Goal: Information Seeking & Learning: Learn about a topic

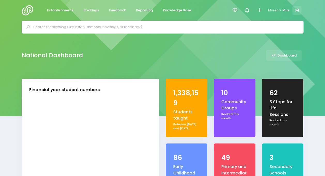
select select "5"
click at [235, 7] on div at bounding box center [235, 11] width 12 height 12
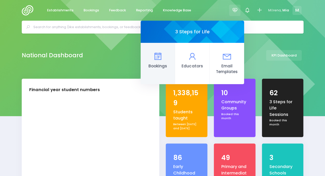
click at [155, 74] on link "Bookings" at bounding box center [158, 63] width 34 height 41
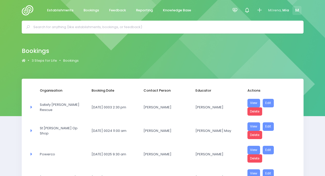
select select "20"
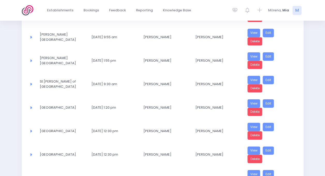
scroll to position [424, 0]
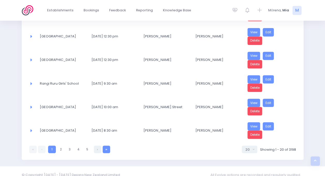
click at [105, 149] on icon at bounding box center [106, 149] width 2 height 0
select select "20"
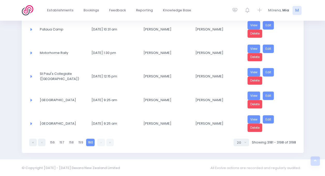
scroll to position [378, 0]
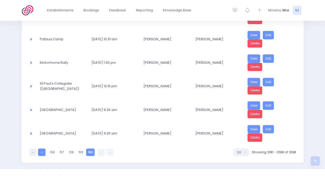
click at [42, 149] on link at bounding box center [41, 152] width 7 height 7
select select "20"
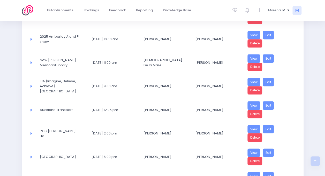
scroll to position [428, 0]
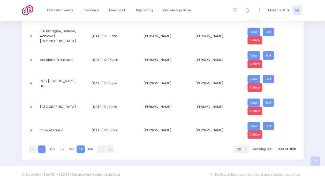
click at [41, 146] on link at bounding box center [41, 149] width 7 height 7
select select "20"
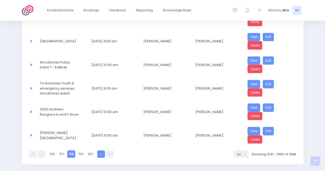
click at [103, 150] on link at bounding box center [100, 153] width 7 height 7
select select "20"
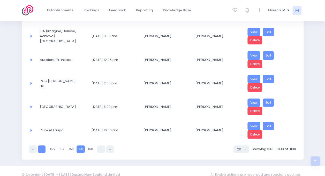
click at [43, 146] on link at bounding box center [41, 149] width 7 height 7
select select "20"
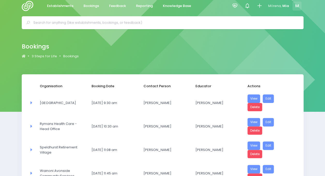
scroll to position [0, 0]
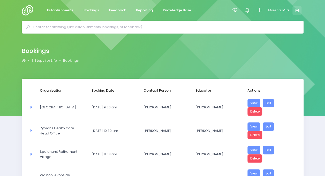
click at [26, 10] on img at bounding box center [29, 10] width 15 height 10
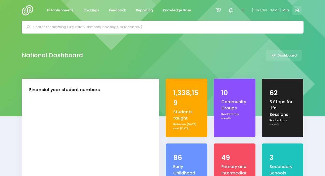
select select "5"
click at [139, 9] on span "Reporting" at bounding box center [144, 10] width 17 height 5
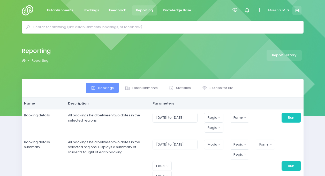
select select
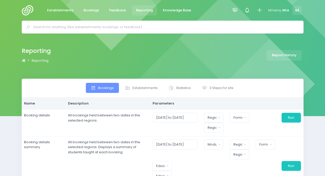
select select
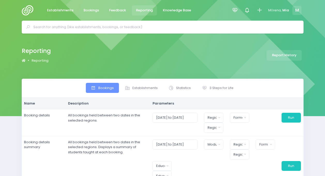
select select
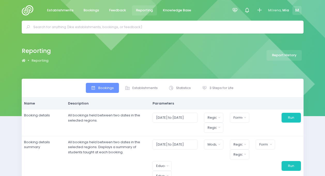
select select
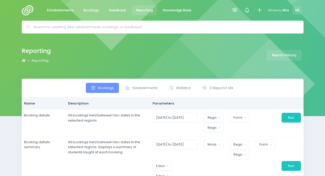
select select
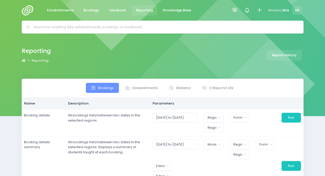
select select
click at [210, 88] on span "3 Steps for Life" at bounding box center [221, 88] width 24 height 5
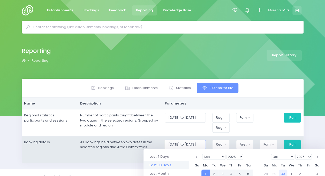
click at [187, 145] on input "01/09/2025 to 30/09/2025" at bounding box center [185, 145] width 41 height 10
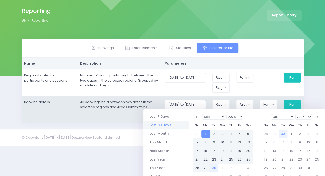
scroll to position [58, 0]
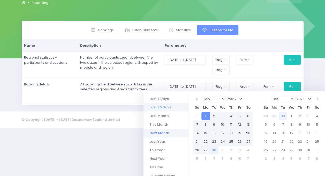
click at [166, 134] on li "Next Month" at bounding box center [166, 133] width 45 height 9
type input "01/10/2025 to 31/10/2025"
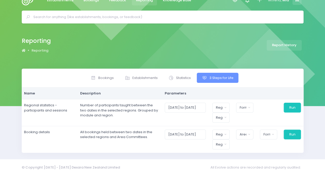
scroll to position [9, 0]
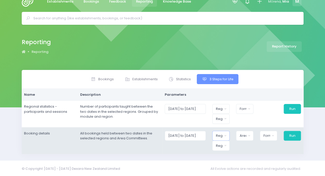
click at [229, 135] on button "Region" at bounding box center [220, 136] width 17 height 10
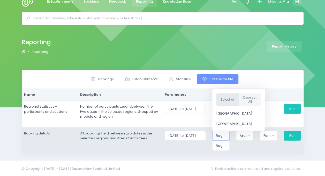
click at [228, 101] on button "Select All" at bounding box center [227, 99] width 23 height 13
select select "Northern"
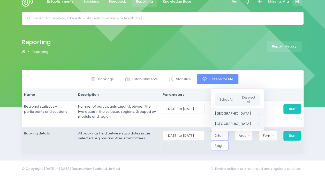
click at [225, 144] on button "Region" at bounding box center [220, 146] width 18 height 10
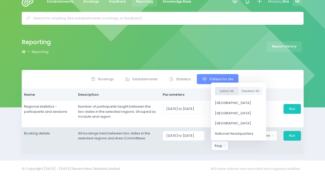
click at [225, 88] on button "Select All" at bounding box center [227, 91] width 24 height 9
select select "Northern"
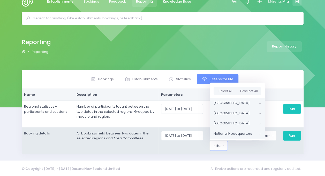
click at [240, 150] on td "01/10/2025 to 31/10/2025 Northern Region Central Region 2 items selected Select…" at bounding box center [231, 140] width 145 height 27
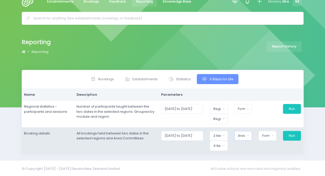
click at [245, 137] on div "Area Committee" at bounding box center [241, 135] width 7 height 5
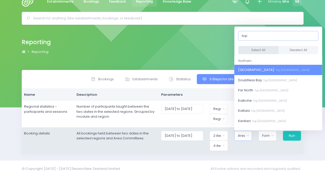
type input "top"
click at [253, 51] on button "Select All" at bounding box center [258, 50] width 40 height 9
select select "Bay of Islands"
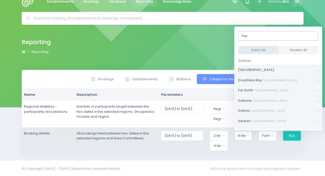
scroll to position [1, 0]
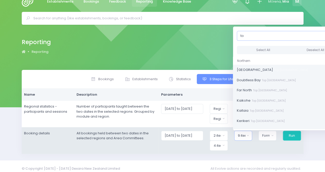
type input "t"
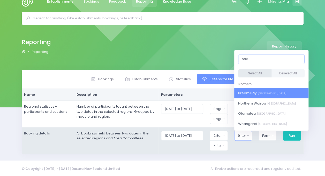
type input "mid"
click at [254, 71] on button "Select All" at bounding box center [254, 73] width 33 height 9
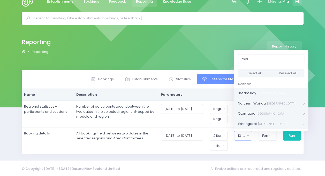
click at [274, 161] on div "© Copyright 2015 - 2025 Dexara New Zealand Limited All Evolve actions are recor…" at bounding box center [162, 169] width 325 height 17
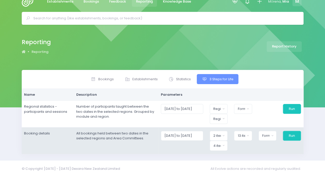
click at [266, 129] on td "01/10/2025 to 31/10/2025 Northern Region Central Region 2 items selected Select…" at bounding box center [230, 140] width 145 height 27
click at [267, 135] on div "Format" at bounding box center [265, 135] width 7 height 5
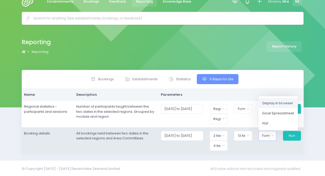
click at [274, 105] on link "Display in browser" at bounding box center [278, 103] width 39 height 10
select select "web"
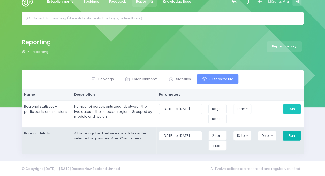
click at [292, 138] on button "Run" at bounding box center [292, 136] width 18 height 10
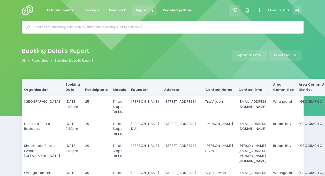
click at [231, 12] on div at bounding box center [235, 11] width 12 height 12
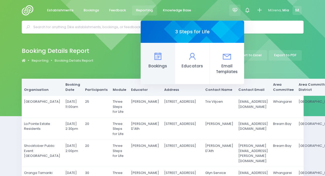
click at [148, 56] on link "Bookings" at bounding box center [158, 63] width 34 height 41
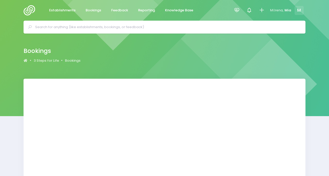
select select "20"
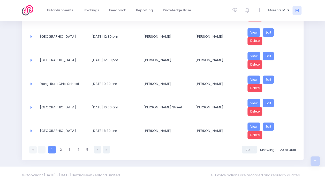
scroll to position [424, 0]
click at [107, 146] on link at bounding box center [106, 149] width 7 height 7
select select "20"
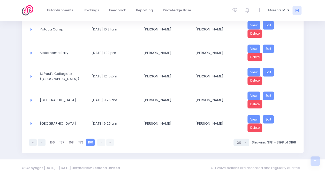
scroll to position [378, 0]
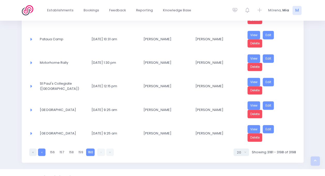
click at [39, 149] on link at bounding box center [41, 152] width 7 height 7
select select "20"
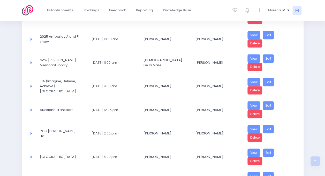
scroll to position [428, 0]
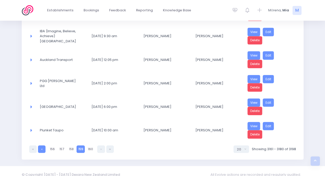
click at [41, 146] on link at bounding box center [41, 149] width 7 height 7
select select "20"
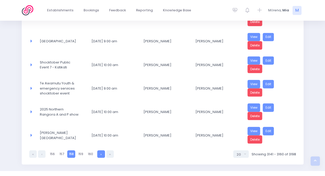
click at [97, 150] on link at bounding box center [100, 153] width 7 height 7
select select "20"
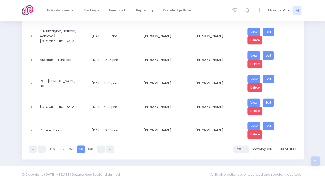
scroll to position [320, 0]
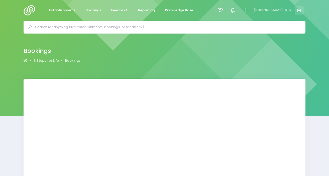
select select "20"
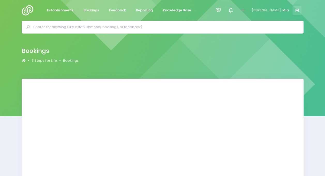
select select "20"
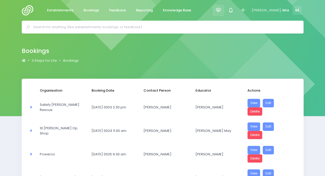
click at [221, 12] on icon at bounding box center [218, 10] width 6 height 6
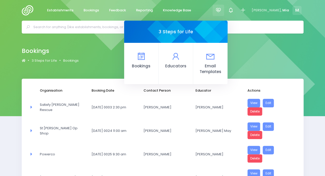
click at [73, 28] on input "text" at bounding box center [164, 27] width 263 height 8
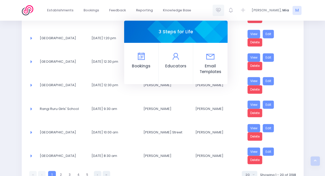
scroll to position [424, 0]
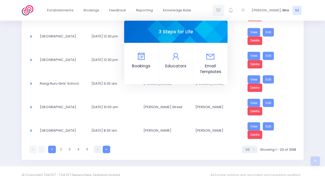
click at [105, 146] on link at bounding box center [106, 149] width 7 height 7
select select "20"
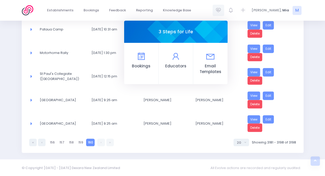
scroll to position [378, 0]
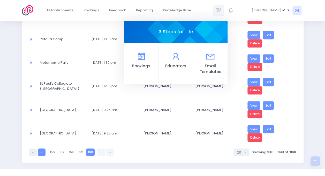
click at [40, 149] on link at bounding box center [41, 152] width 7 height 7
select select "20"
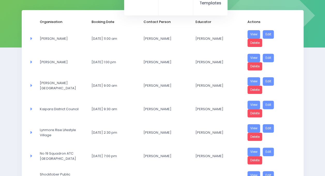
scroll to position [68, 0]
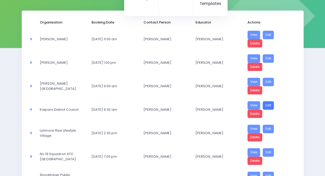
click at [268, 105] on link "Edit" at bounding box center [268, 105] width 11 height 9
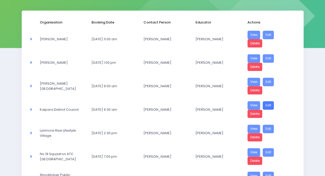
scroll to position [0, 0]
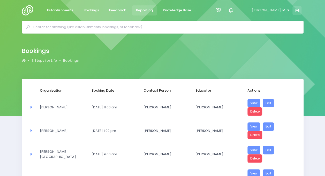
click at [141, 11] on span "Reporting" at bounding box center [144, 10] width 17 height 5
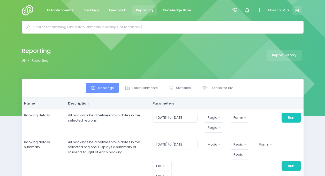
select select
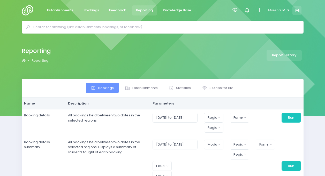
select select
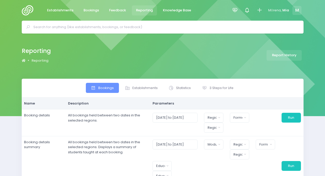
select select
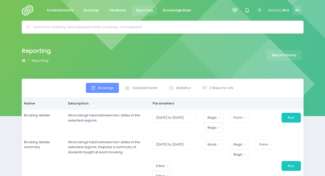
select select
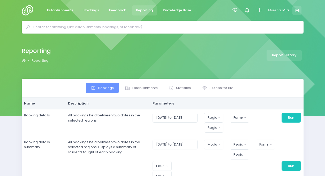
select select
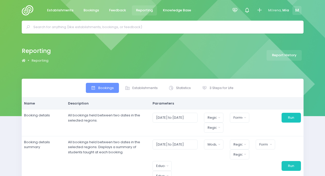
select select
click at [219, 87] on span "3 Steps for Life" at bounding box center [221, 88] width 24 height 5
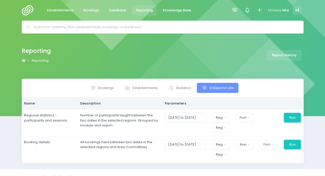
scroll to position [9, 0]
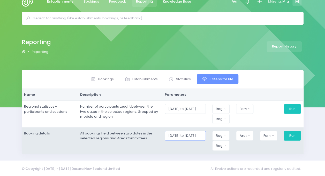
click at [198, 140] on input "01/09/2025 to 30/09/2025" at bounding box center [185, 136] width 41 height 10
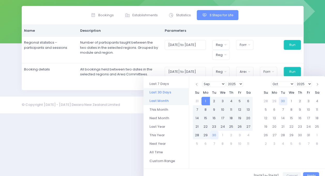
click at [156, 99] on li "Last Month" at bounding box center [166, 101] width 45 height 9
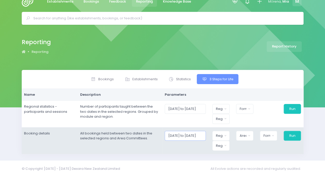
scroll to position [73, 0]
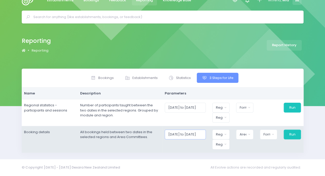
click at [197, 134] on body "Establishments Bookings Feedback Reporting Knowledge Base" at bounding box center [162, 78] width 325 height 176
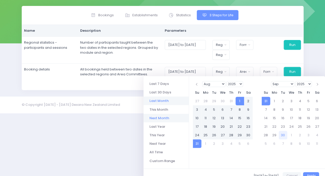
click at [164, 116] on li "Next Month" at bounding box center [166, 118] width 45 height 9
type input "01/10/2025 to 31/10/2025"
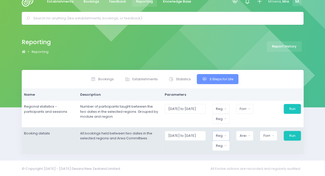
click at [227, 134] on button "Region" at bounding box center [220, 136] width 17 height 10
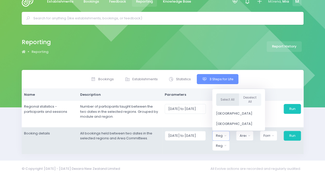
click at [227, 103] on button "Select All" at bounding box center [227, 99] width 23 height 13
select select "Northern"
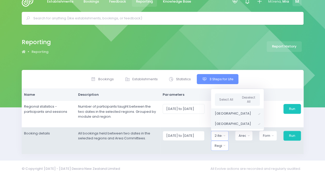
click at [222, 146] on div "Region" at bounding box center [218, 146] width 7 height 5
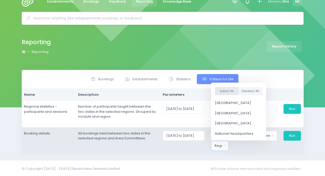
click at [222, 89] on button "Select All" at bounding box center [227, 91] width 24 height 9
select select "Northern"
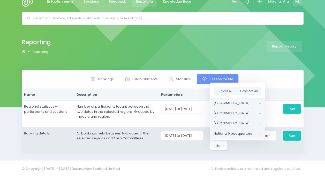
click at [246, 152] on td "01/10/2025 to 31/10/2025 Northern Region Central Region 2 items selected Select…" at bounding box center [231, 140] width 145 height 27
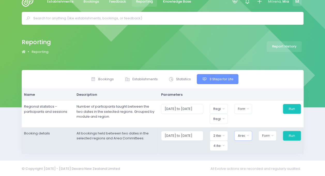
click at [243, 135] on div "Area Committee" at bounding box center [241, 135] width 7 height 5
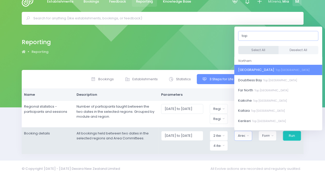
type input "top"
click at [247, 51] on button "Select All" at bounding box center [258, 50] width 40 height 9
select select "Bay of Islands"
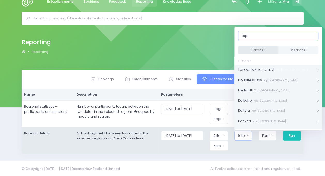
scroll to position [1, 0]
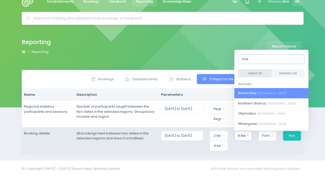
type input "mid"
click at [253, 69] on button "Select All" at bounding box center [254, 73] width 33 height 9
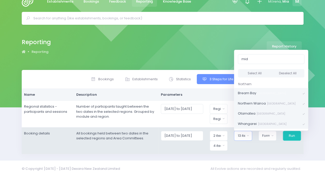
click at [262, 150] on td "01/10/2025 to 31/10/2025 Northern Region Central Region 2 items selected Select…" at bounding box center [230, 140] width 145 height 27
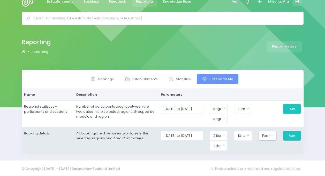
click at [270, 136] on div "Format" at bounding box center [265, 135] width 7 height 5
click at [274, 101] on span "Display in browser" at bounding box center [277, 103] width 31 height 5
select select "web"
click at [290, 136] on button "Run" at bounding box center [292, 136] width 18 height 10
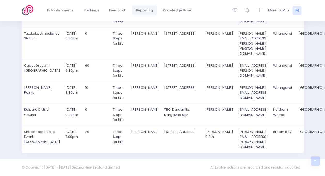
scroll to position [432, 0]
